Goal: Information Seeking & Learning: Learn about a topic

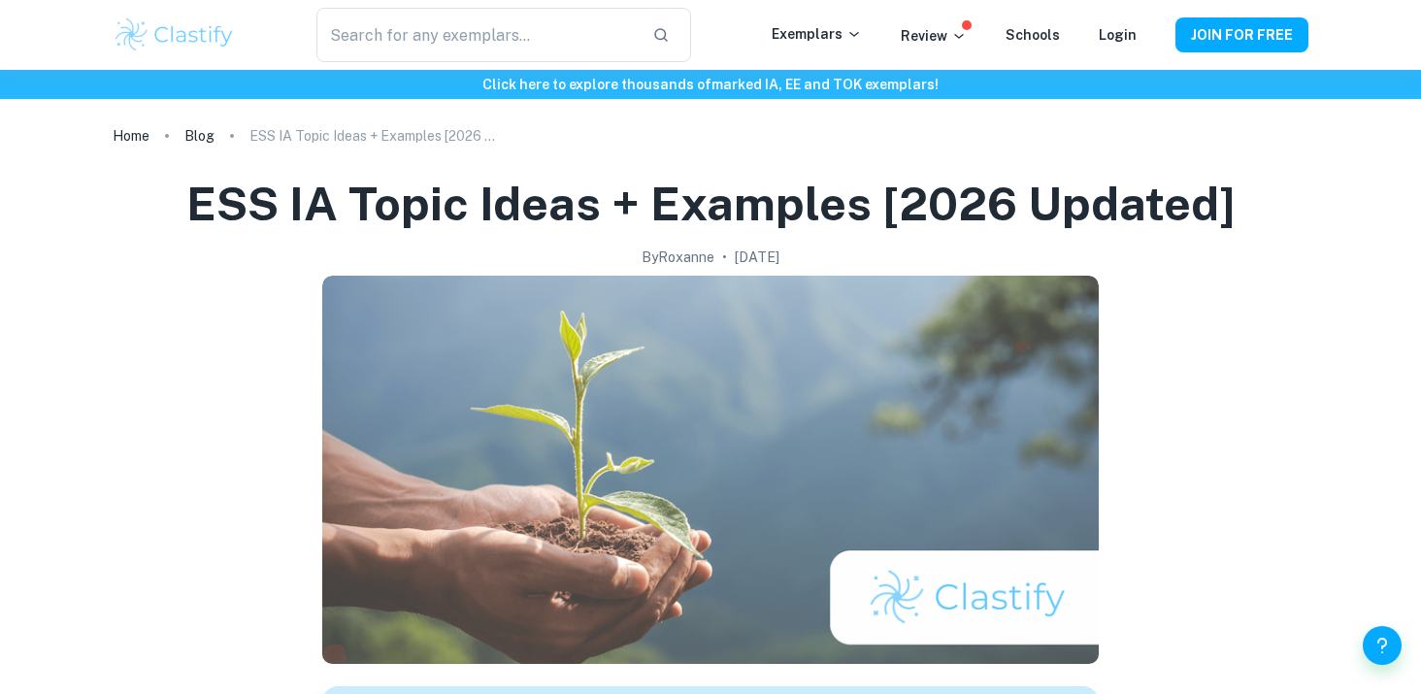
scroll to position [960, 0]
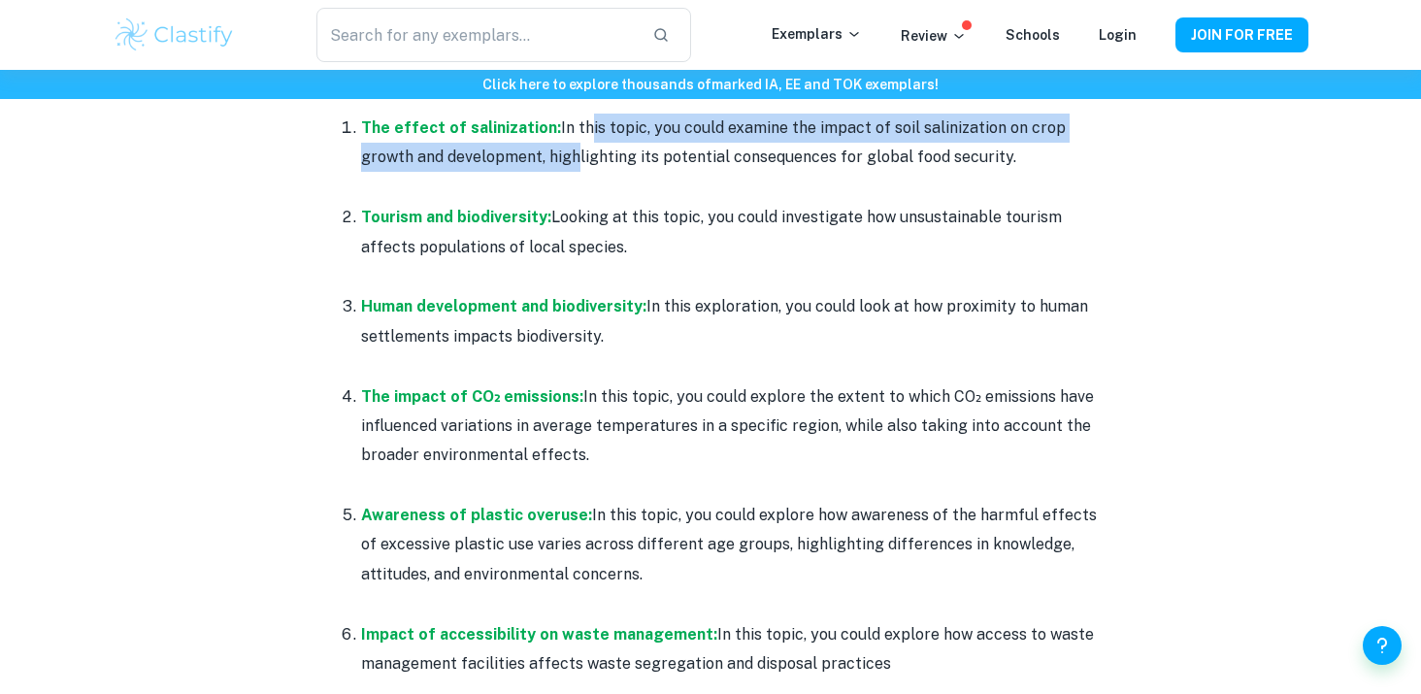
click at [575, 149] on p "The effect of salinization: In this topic, you could examine the impact of soil…" at bounding box center [730, 143] width 738 height 59
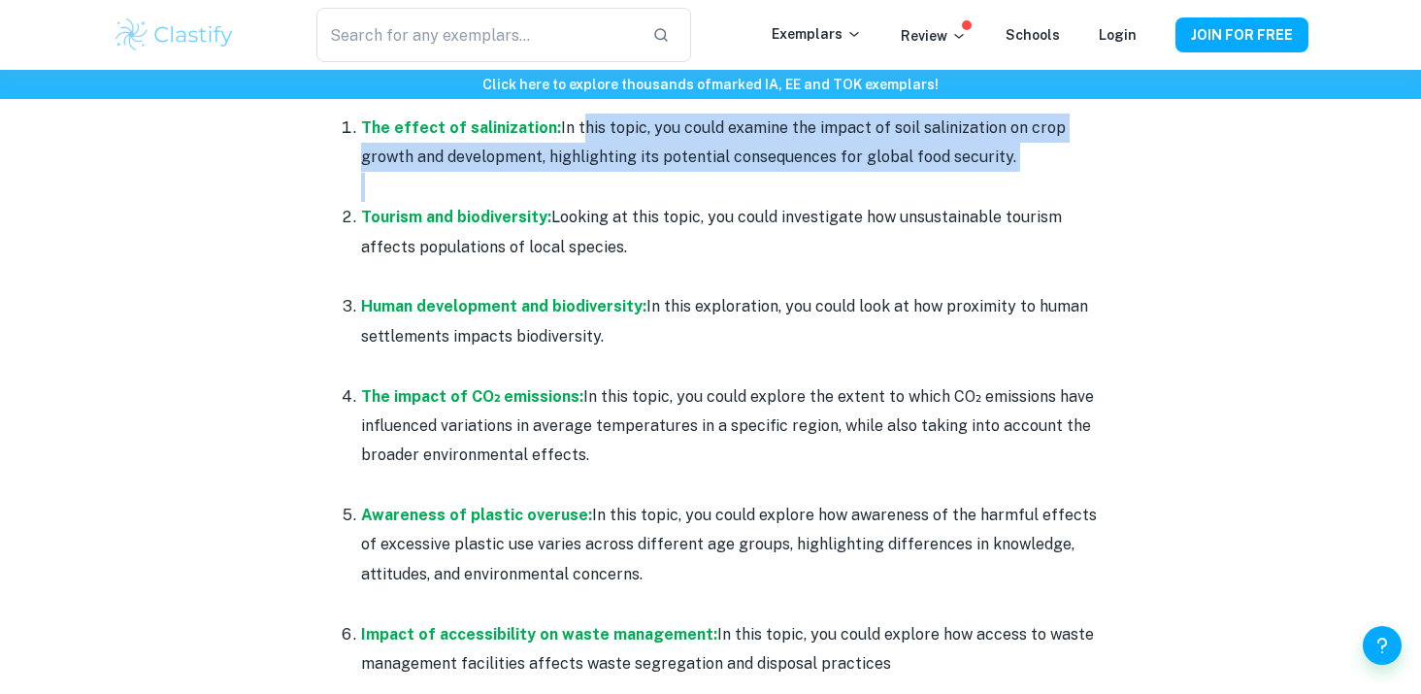
drag, startPoint x: 568, startPoint y: 136, endPoint x: 586, endPoint y: 183, distance: 51.0
click at [586, 183] on li "The effect of salinization: In this topic, you could examine the impact of soil…" at bounding box center [730, 157] width 738 height 89
click at [586, 183] on p at bounding box center [730, 187] width 738 height 29
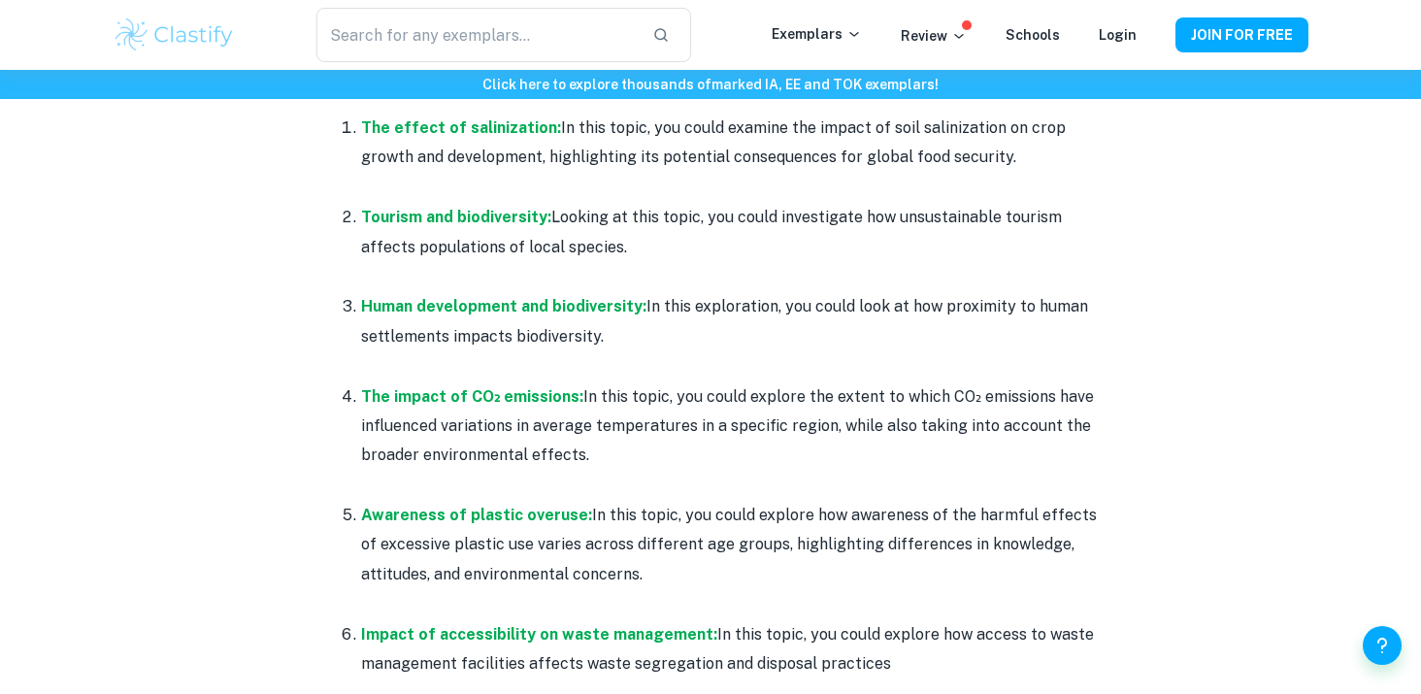
drag, startPoint x: 586, startPoint y: 183, endPoint x: 654, endPoint y: 273, distance: 112.2
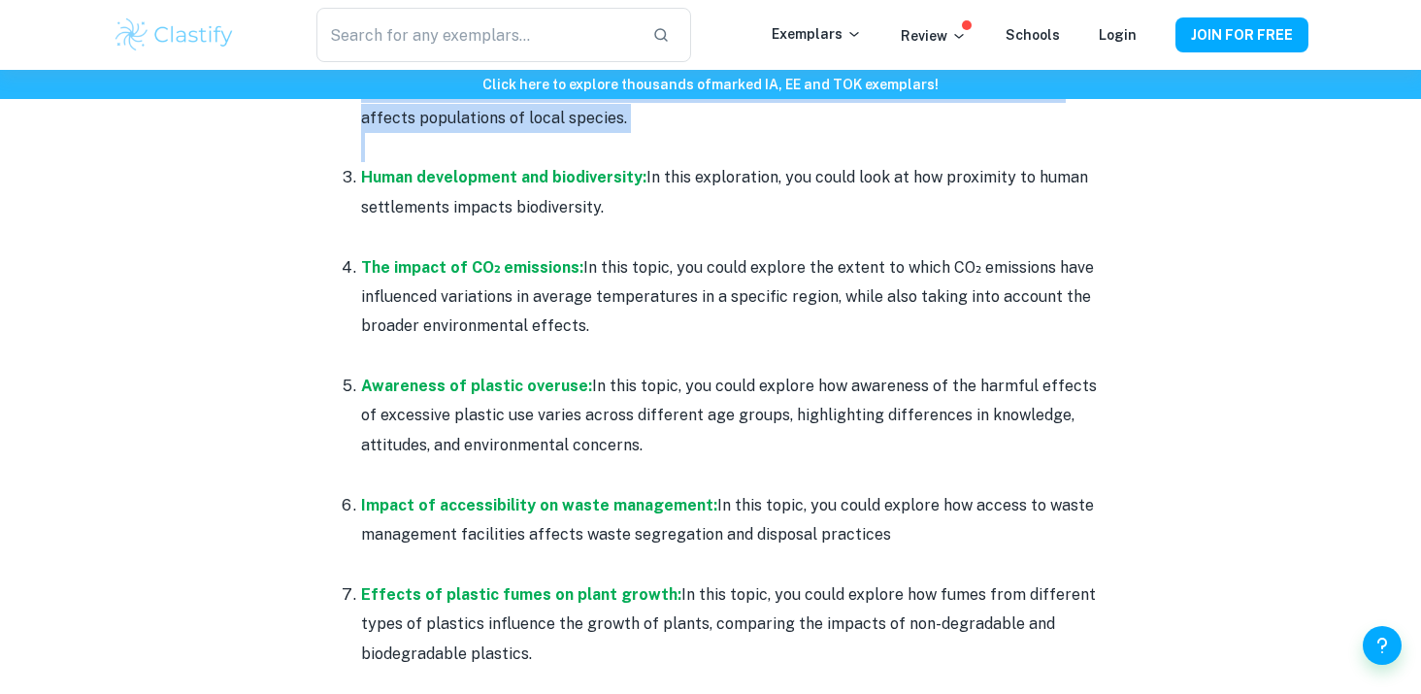
scroll to position [1092, 0]
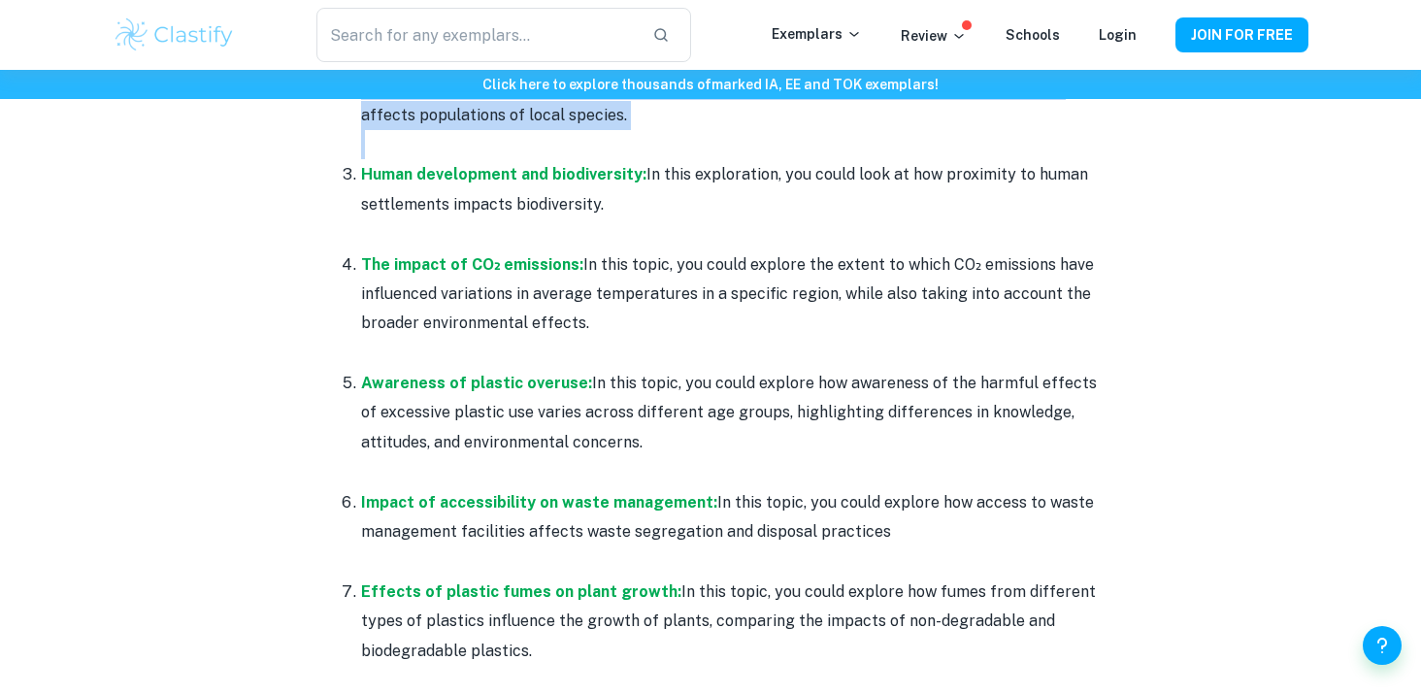
click at [631, 266] on p "The impact of CO₂ emissions: In this topic, you could explore the extent to whi…" at bounding box center [730, 294] width 738 height 88
drag, startPoint x: 577, startPoint y: 268, endPoint x: 606, endPoint y: 317, distance: 57.4
click at [606, 317] on p "The impact of CO₂ emissions: In this topic, you could explore the extent to whi…" at bounding box center [730, 294] width 738 height 88
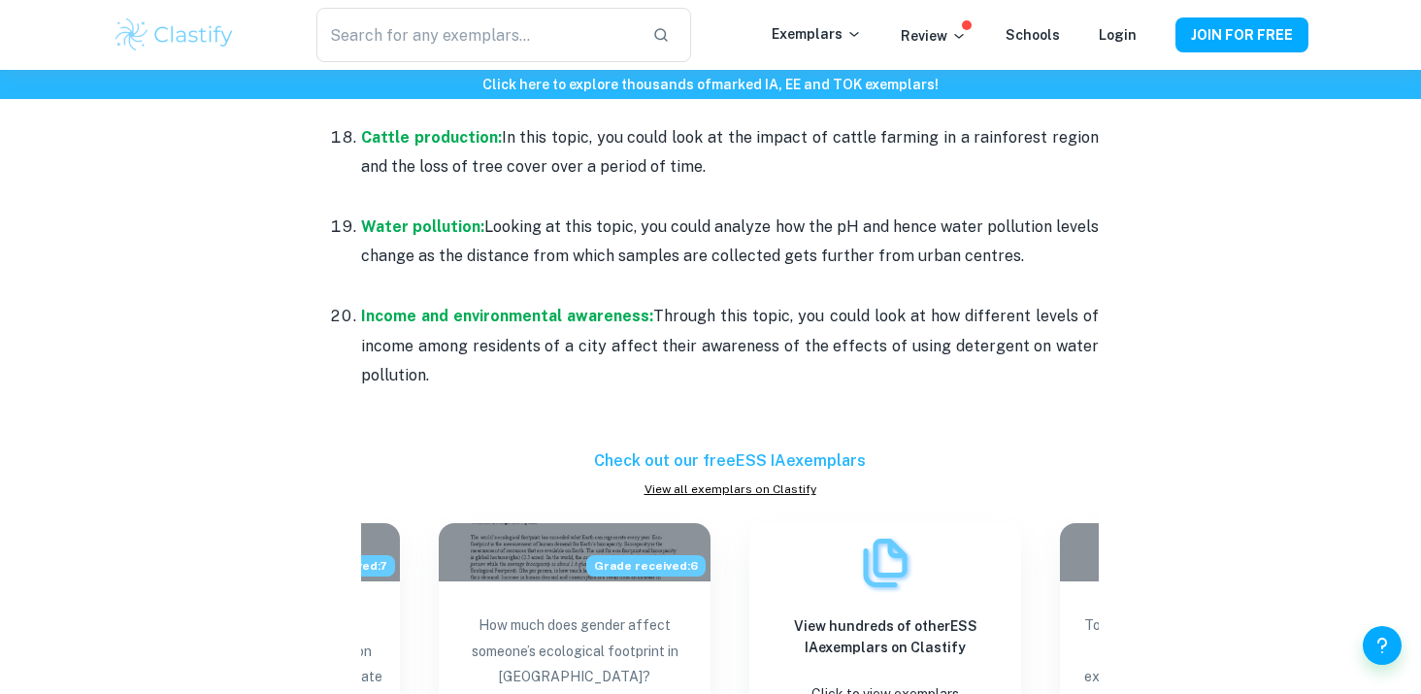
scroll to position [2625, 0]
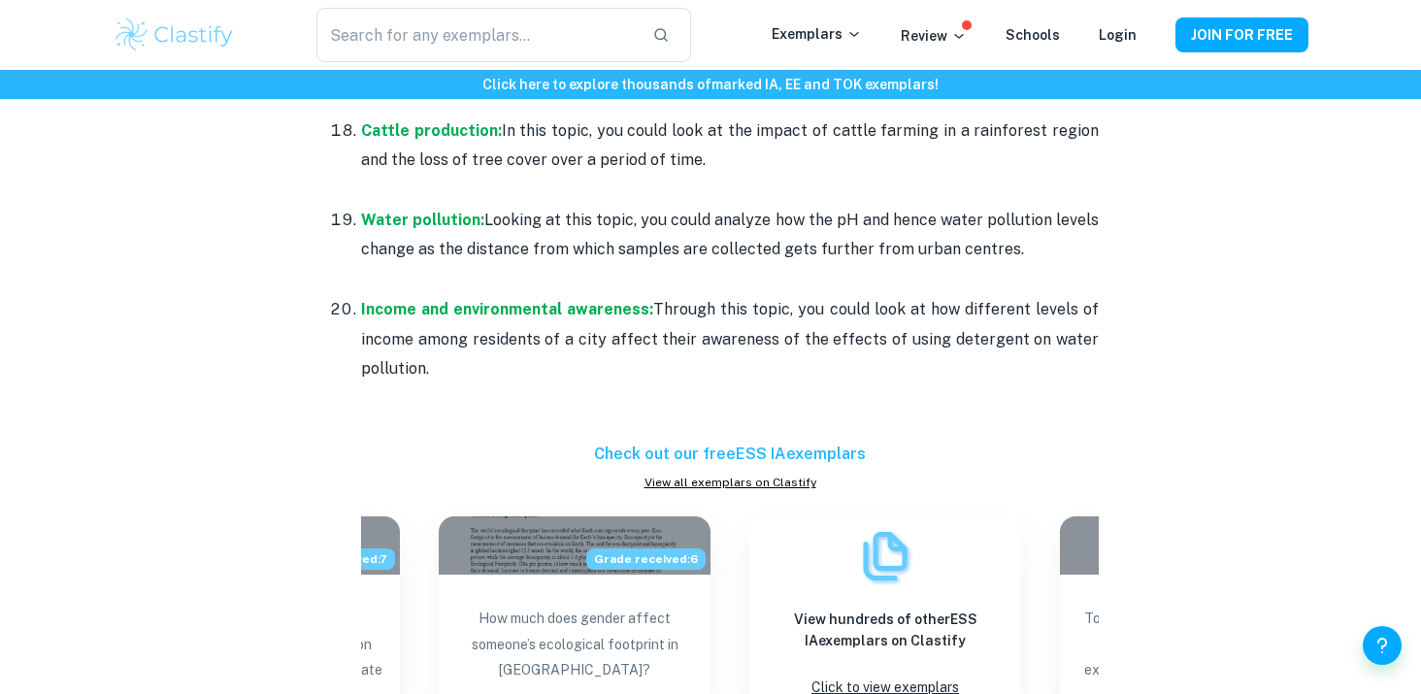
click at [476, 340] on p "Income and environmental awareness: Through this topic, you could look at how d…" at bounding box center [730, 339] width 738 height 88
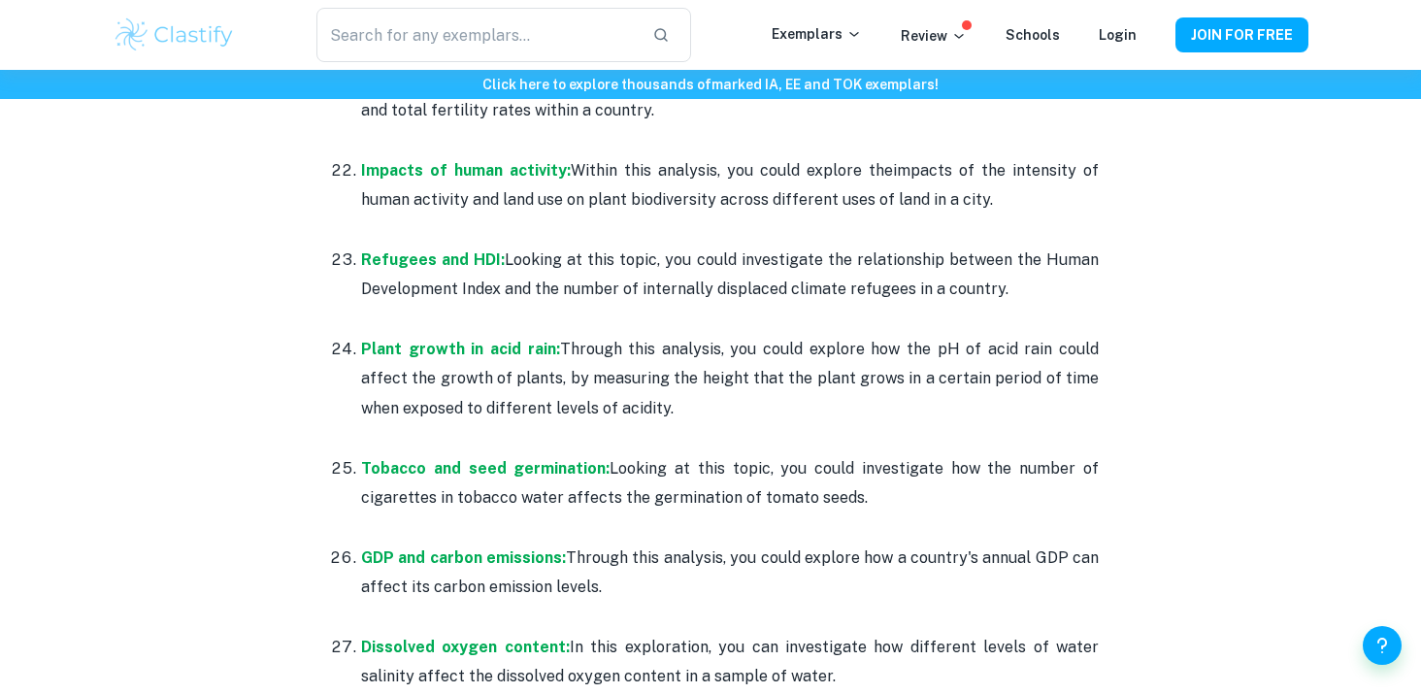
scroll to position [3096, 0]
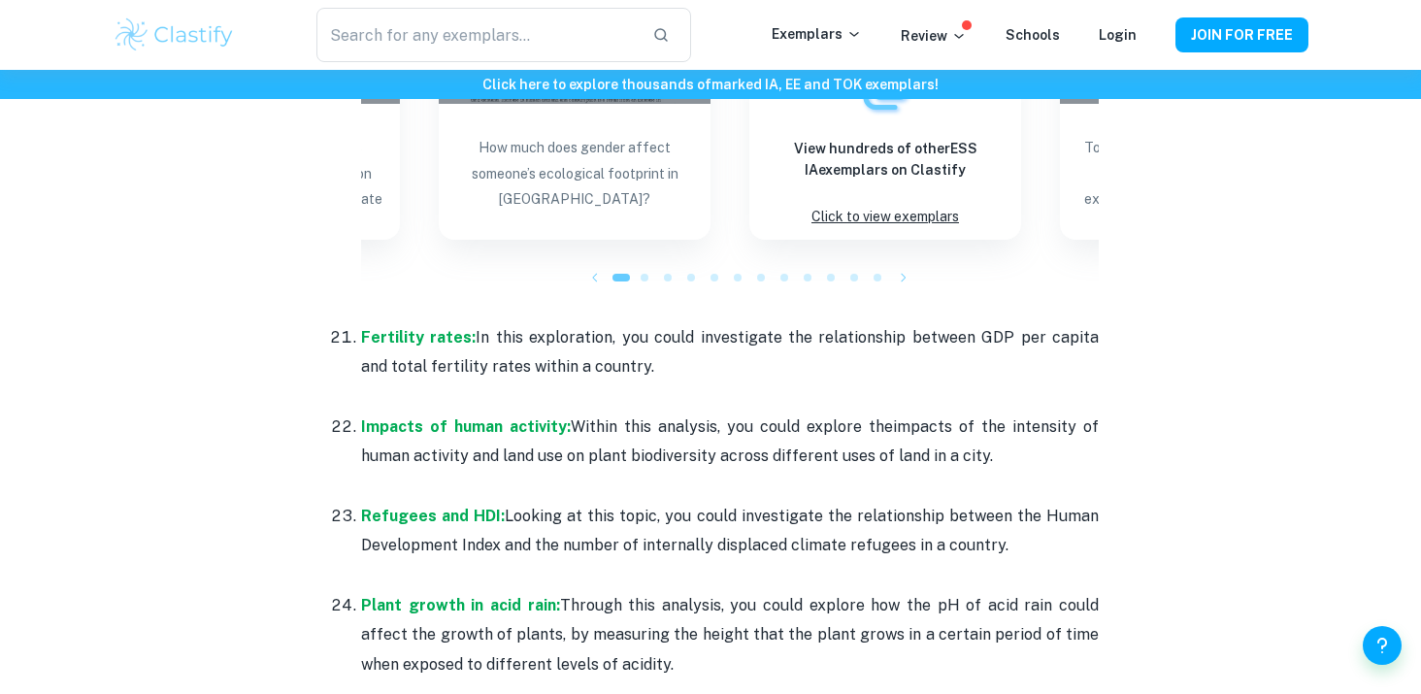
drag, startPoint x: 1099, startPoint y: 331, endPoint x: 337, endPoint y: 308, distance: 762.3
copy ol "Loremipsu dolor: Si amet consectetur, adi elits doeiusmodte inc utlaboreetdo m …"
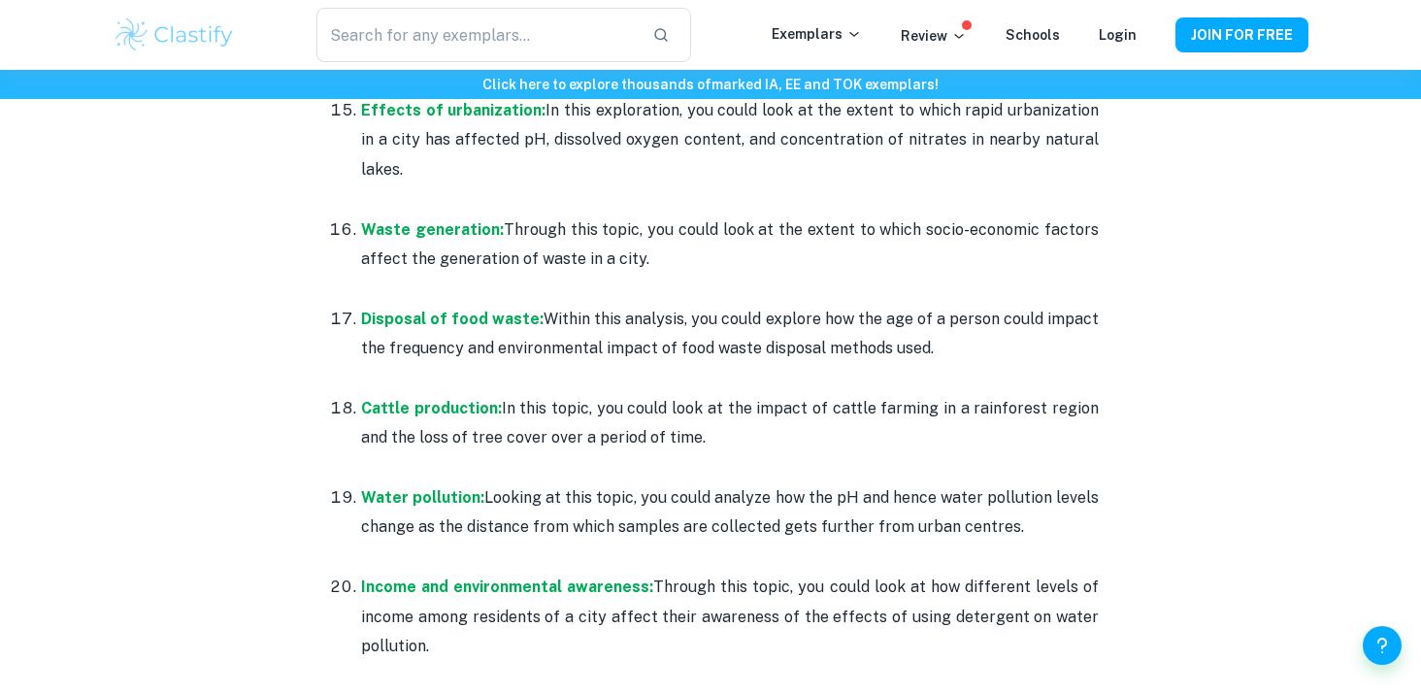
scroll to position [2367, 0]
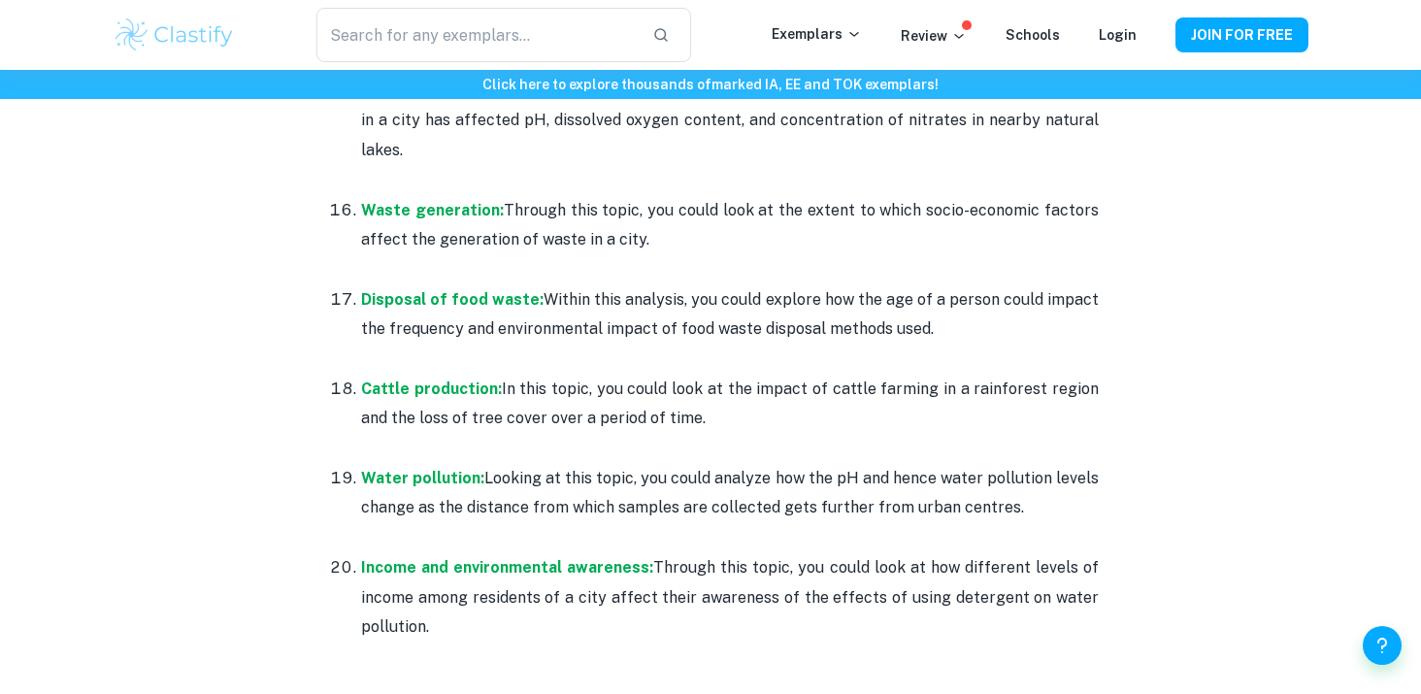
drag, startPoint x: 426, startPoint y: 611, endPoint x: 363, endPoint y: 109, distance: 506.7
click at [363, 109] on ol "The effect of salinization: In this topic, you could examine the impact of soil…" at bounding box center [710, 340] width 776 height 3270
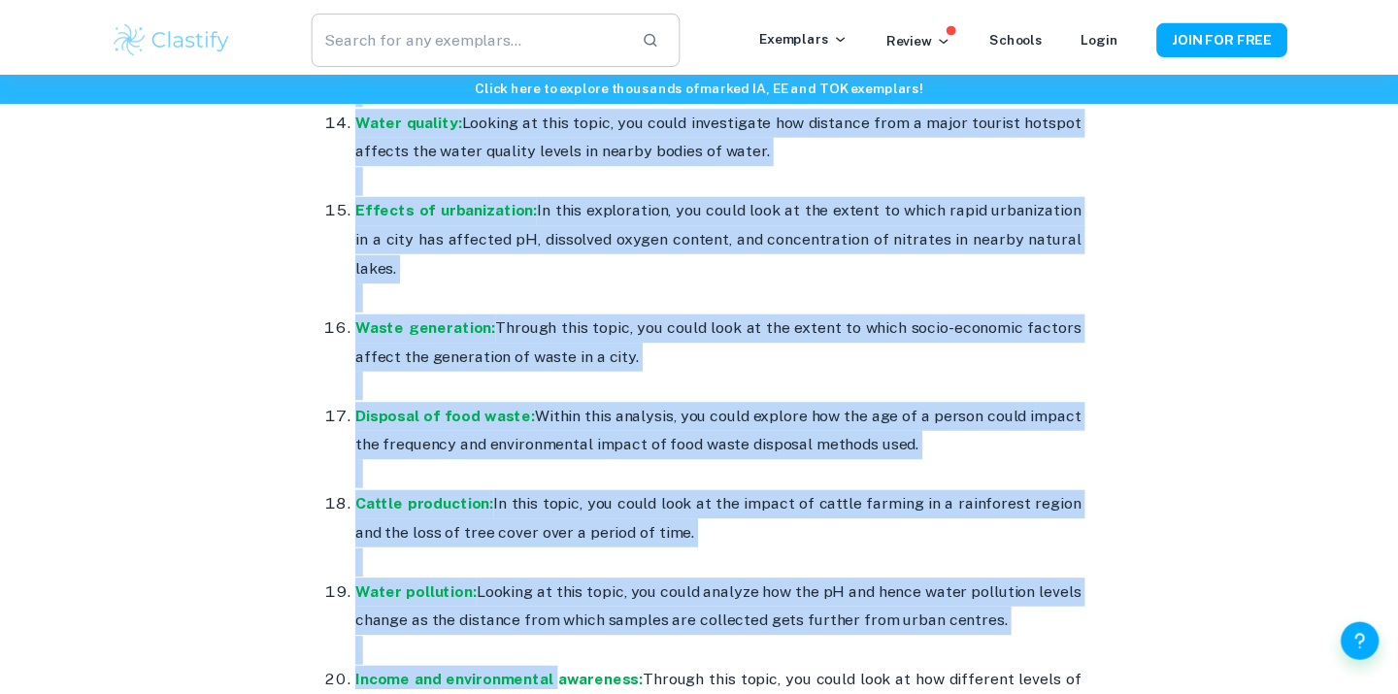
scroll to position [2371, 0]
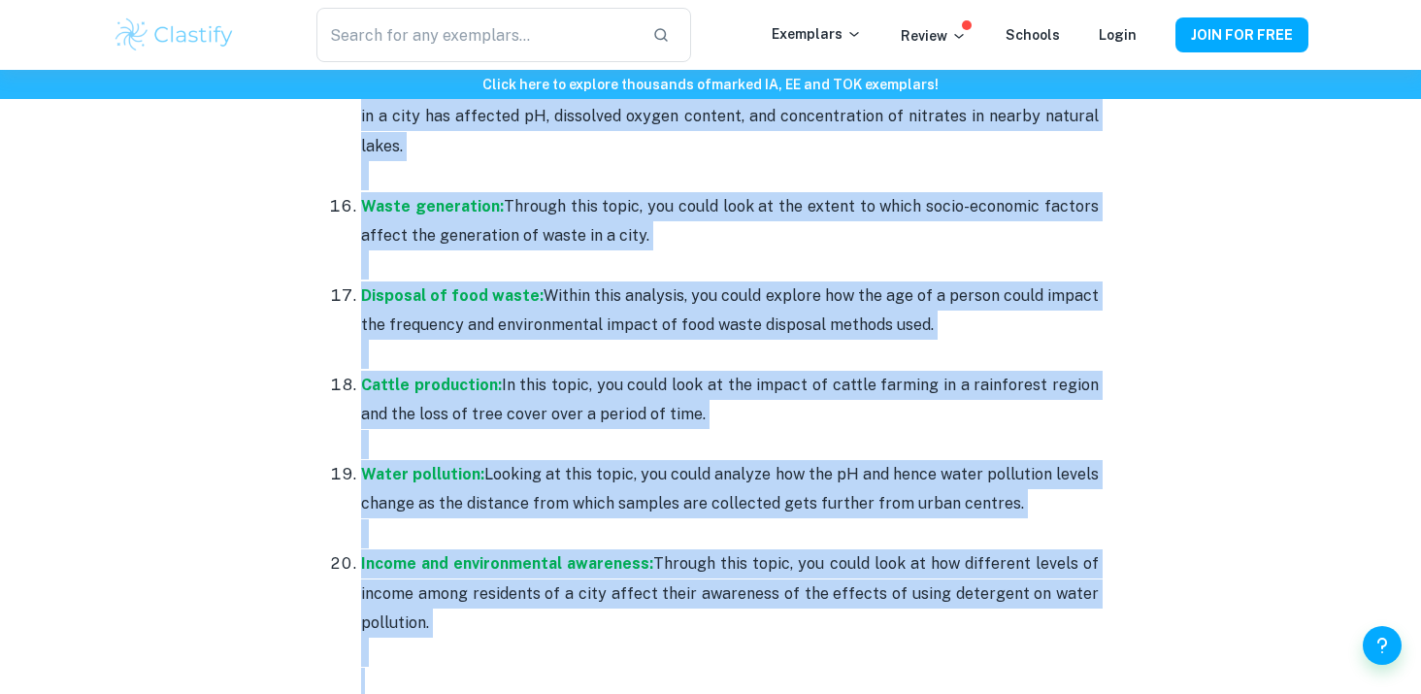
drag, startPoint x: 353, startPoint y: 446, endPoint x: 544, endPoint y: 666, distance: 291.0
click at [544, 666] on ol "The effect of salinization: In this topic, you could examine the impact of soil…" at bounding box center [710, 336] width 776 height 3270
copy ol "Lor ipsumd si ametconsecte: Ad elit seddo, eiu tempo incidid utl etdolo ma aliq…"
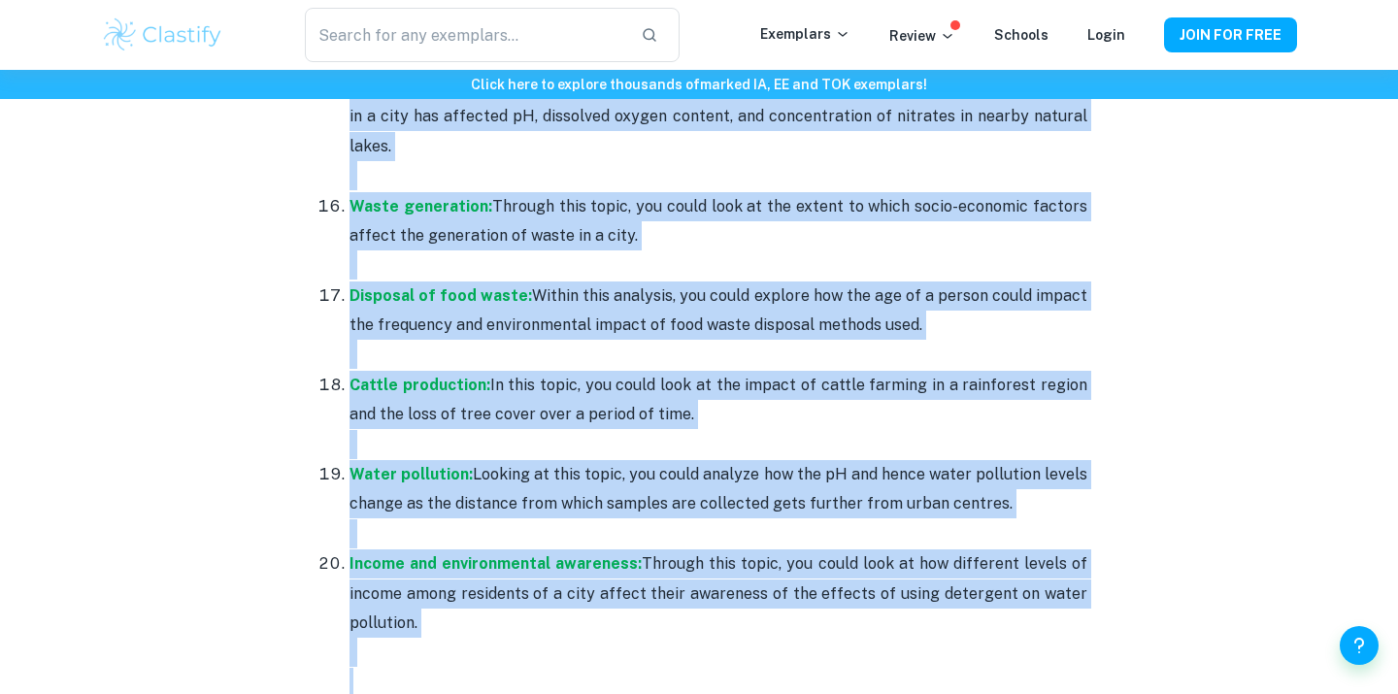
click at [476, 459] on li "Water pollution: Looking at this topic, you could analyze how the pH and hence …" at bounding box center [718, 503] width 738 height 89
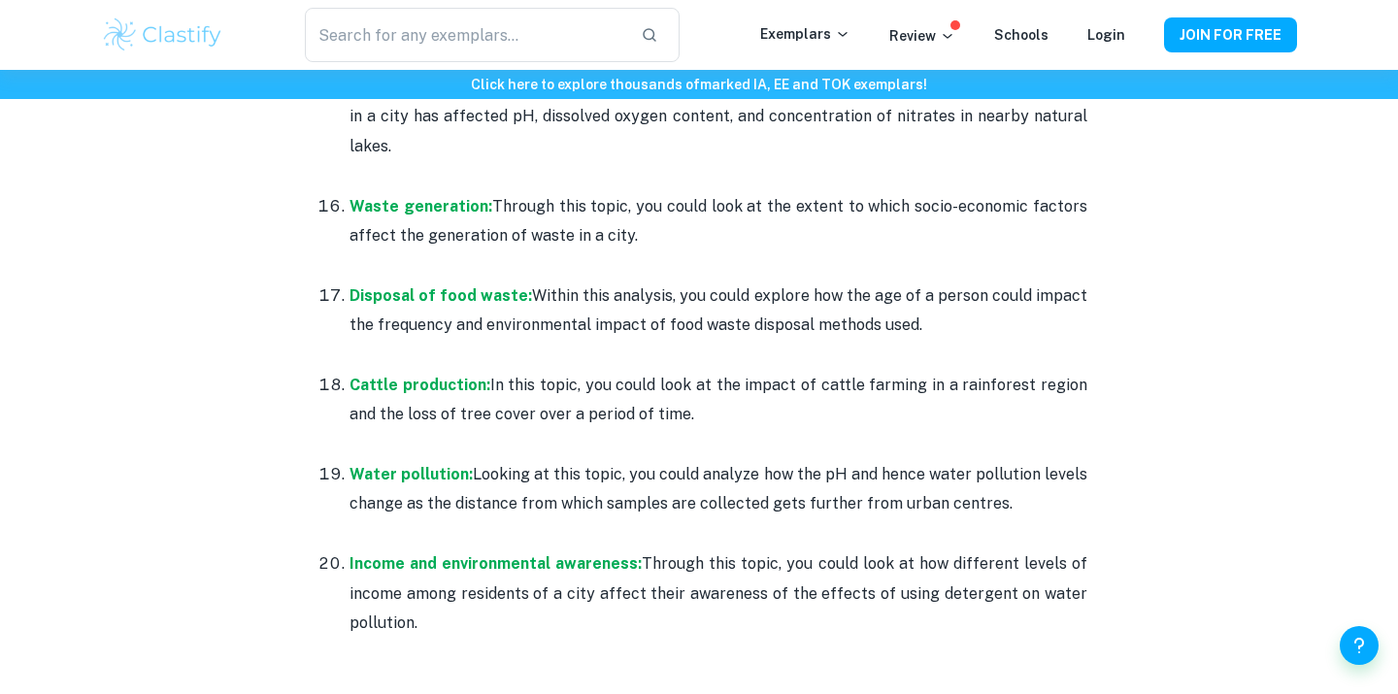
click at [797, 340] on p at bounding box center [718, 354] width 738 height 29
